Goal: Information Seeking & Learning: Learn about a topic

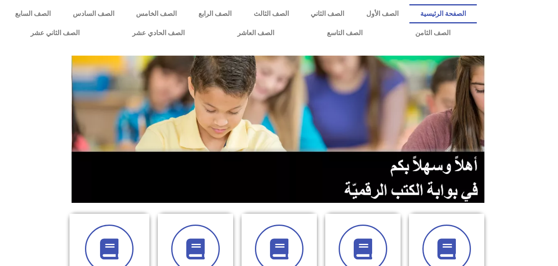
click at [26, 97] on section at bounding box center [279, 129] width 558 height 160
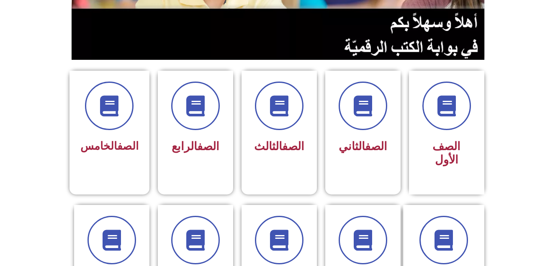
scroll to position [167, 0]
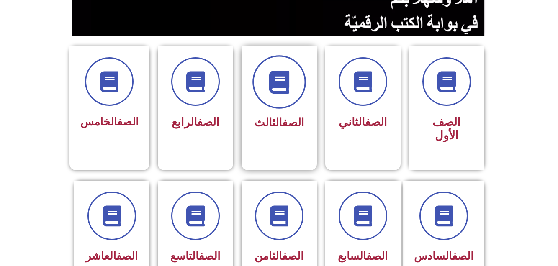
click at [279, 81] on icon at bounding box center [278, 82] width 23 height 23
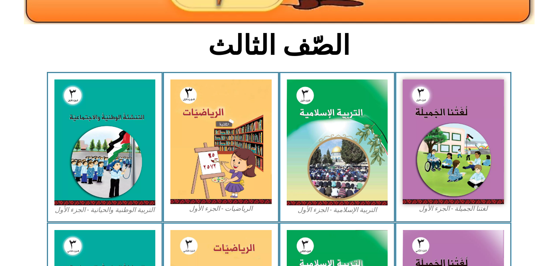
scroll to position [184, 0]
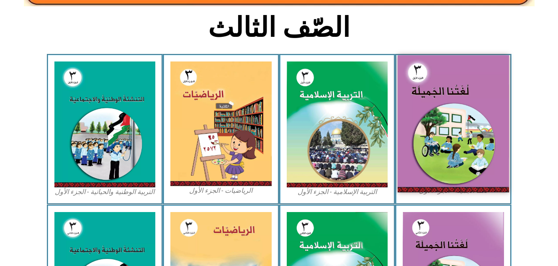
click at [454, 125] on img at bounding box center [452, 123] width 111 height 137
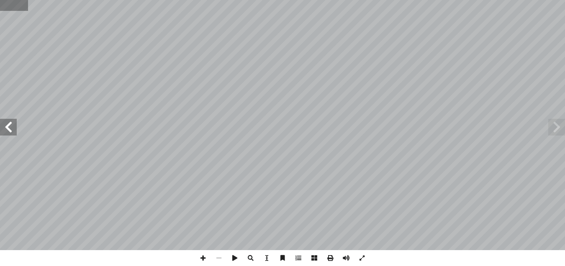
click at [5, 3] on input "text" at bounding box center [14, 5] width 28 height 11
type input "*"
click at [11, 6] on input "text" at bounding box center [16, 5] width 33 height 11
type input "**"
click at [8, 130] on span at bounding box center [8, 127] width 17 height 17
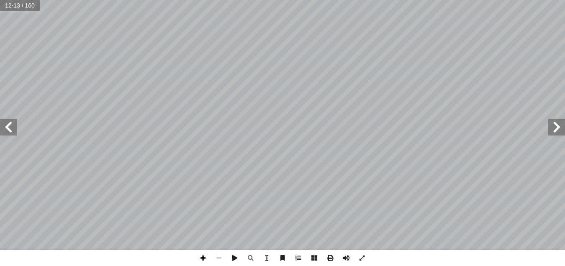
click at [200, 258] on span at bounding box center [203, 258] width 16 height 16
click at [218, 259] on span at bounding box center [219, 258] width 16 height 16
click at [204, 258] on span at bounding box center [203, 258] width 16 height 16
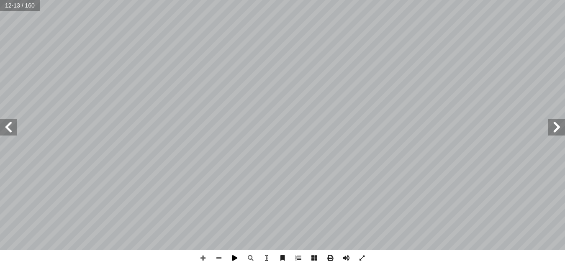
click at [233, 259] on span at bounding box center [235, 258] width 16 height 16
click at [235, 258] on span at bounding box center [235, 258] width 16 height 16
click at [218, 259] on span at bounding box center [219, 258] width 16 height 16
click at [550, 130] on span at bounding box center [556, 127] width 17 height 17
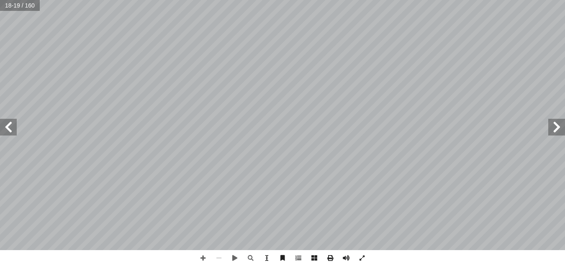
click at [550, 130] on span at bounding box center [556, 127] width 17 height 17
click at [295, 258] on span at bounding box center [298, 258] width 16 height 16
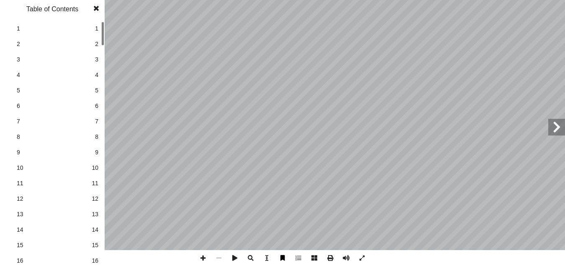
click at [281, 257] on span at bounding box center [282, 258] width 16 height 16
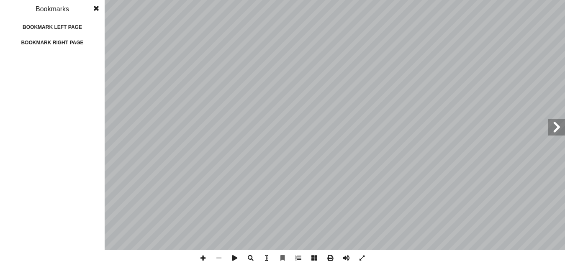
click at [267, 258] on span at bounding box center [267, 258] width 16 height 16
click at [253, 258] on span at bounding box center [251, 258] width 16 height 16
click at [248, 257] on span at bounding box center [251, 258] width 16 height 16
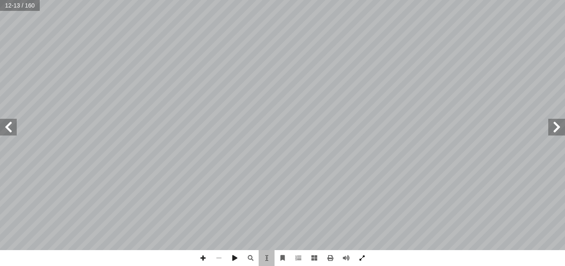
click at [364, 257] on span at bounding box center [362, 258] width 16 height 16
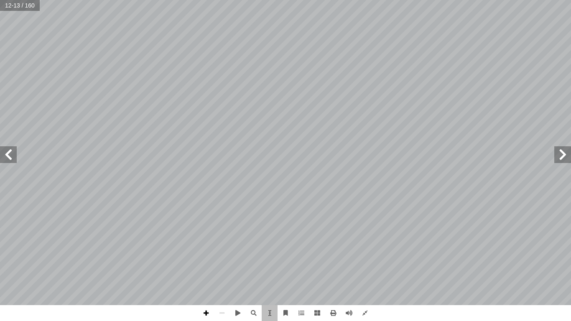
click at [206, 266] on span at bounding box center [206, 313] width 16 height 16
click at [561, 154] on span at bounding box center [563, 154] width 17 height 17
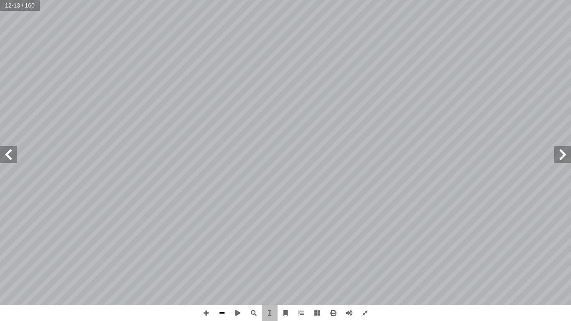
click at [221, 266] on span at bounding box center [222, 313] width 16 height 16
click at [365, 266] on span at bounding box center [365, 313] width 16 height 16
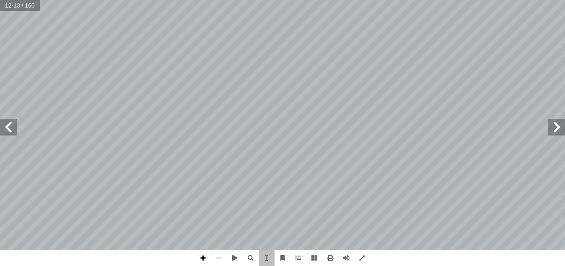
click at [202, 260] on span at bounding box center [203, 258] width 16 height 16
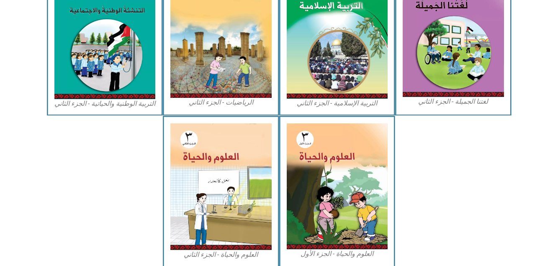
scroll to position [441, 0]
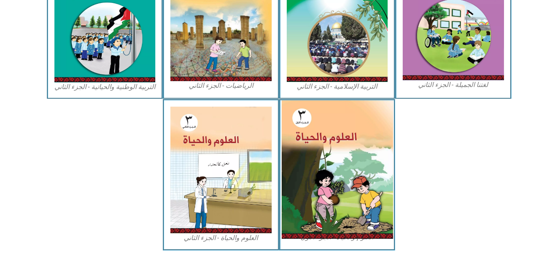
click at [314, 175] on img at bounding box center [336, 169] width 111 height 138
click at [326, 147] on img at bounding box center [336, 169] width 111 height 138
click at [326, 143] on img at bounding box center [336, 169] width 111 height 138
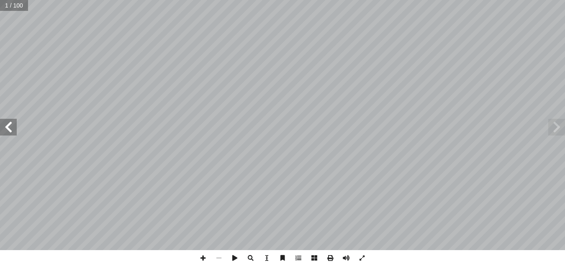
click at [3, 120] on span at bounding box center [8, 127] width 17 height 17
click at [202, 258] on span at bounding box center [203, 258] width 16 height 16
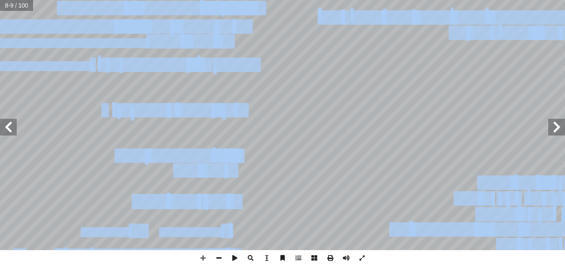
click at [563, 126] on span at bounding box center [556, 127] width 17 height 17
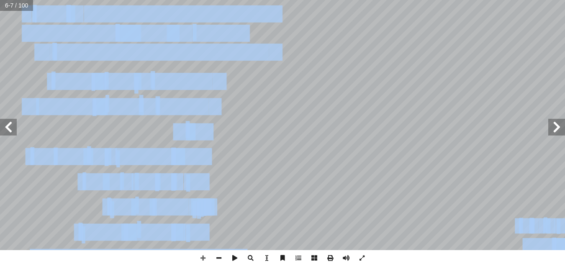
click at [563, 126] on span at bounding box center [556, 127] width 17 height 17
click at [220, 259] on span at bounding box center [219, 258] width 16 height 16
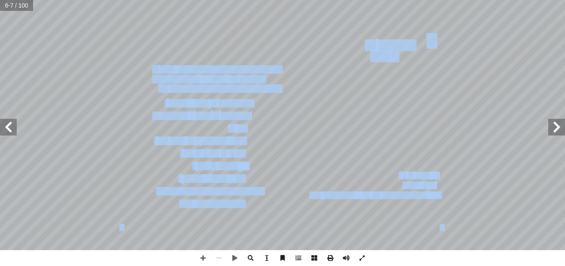
click at [560, 124] on span at bounding box center [556, 127] width 17 height 17
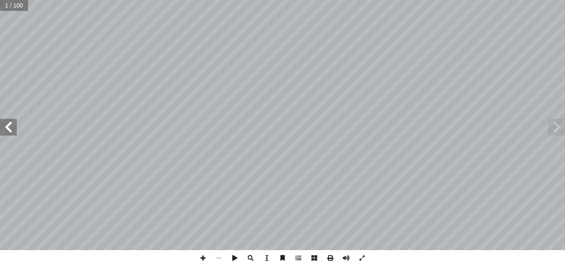
click at [11, 131] on span at bounding box center [8, 127] width 17 height 17
click at [205, 258] on span at bounding box center [203, 258] width 16 height 16
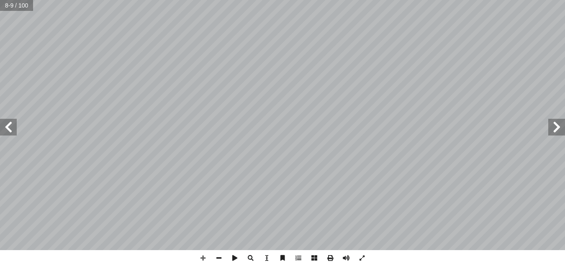
click at [9, 130] on span at bounding box center [8, 127] width 17 height 17
click at [9, 127] on span at bounding box center [8, 127] width 17 height 17
click at [215, 256] on span at bounding box center [219, 258] width 16 height 16
click at [553, 124] on span at bounding box center [556, 127] width 17 height 17
click at [7, 123] on span at bounding box center [8, 127] width 17 height 17
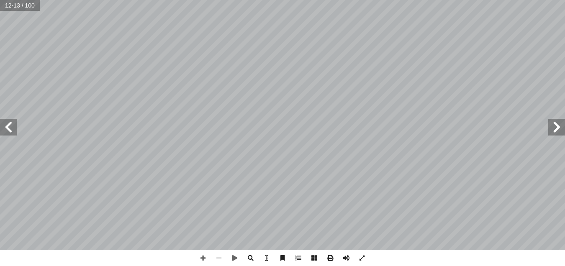
click at [549, 122] on span at bounding box center [556, 127] width 17 height 17
click at [7, 129] on span at bounding box center [8, 127] width 17 height 17
click at [13, 130] on span at bounding box center [8, 127] width 17 height 17
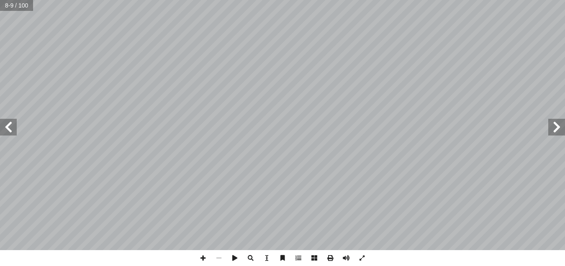
click at [13, 130] on span at bounding box center [8, 127] width 17 height 17
click at [200, 256] on span at bounding box center [203, 258] width 16 height 16
